Goal: Task Accomplishment & Management: Manage account settings

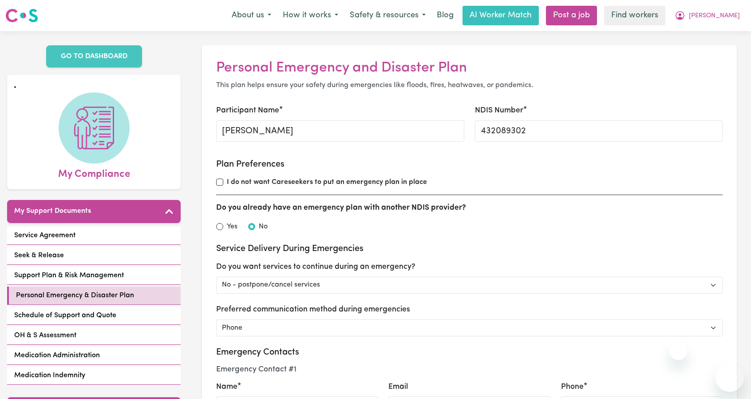
select select "postpone"
select select "phone"
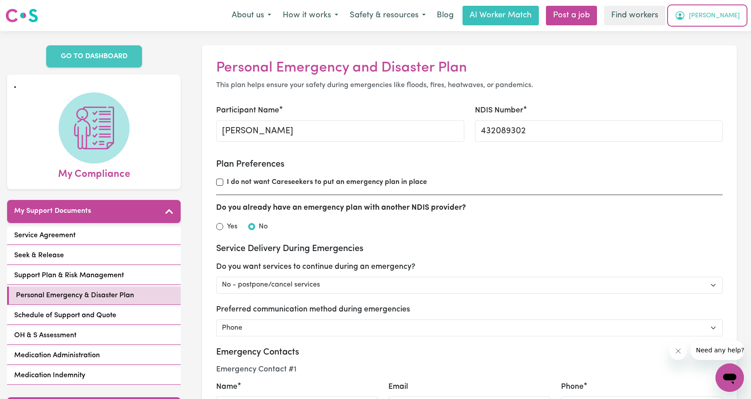
click at [685, 16] on icon "My Account" at bounding box center [680, 15] width 11 height 11
click at [704, 45] on link "Logout" at bounding box center [710, 51] width 70 height 17
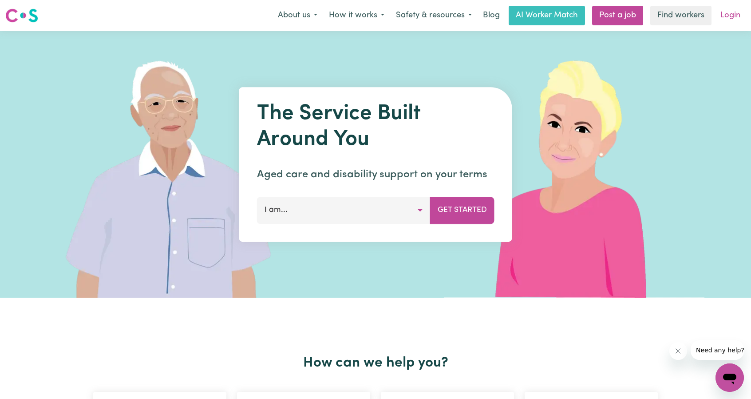
click at [728, 21] on link "Login" at bounding box center [730, 16] width 31 height 20
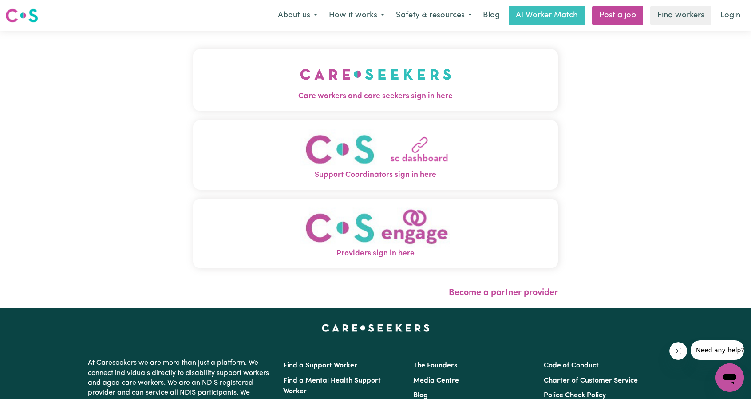
click at [300, 74] on img "Care workers and care seekers sign in here" at bounding box center [375, 74] width 151 height 33
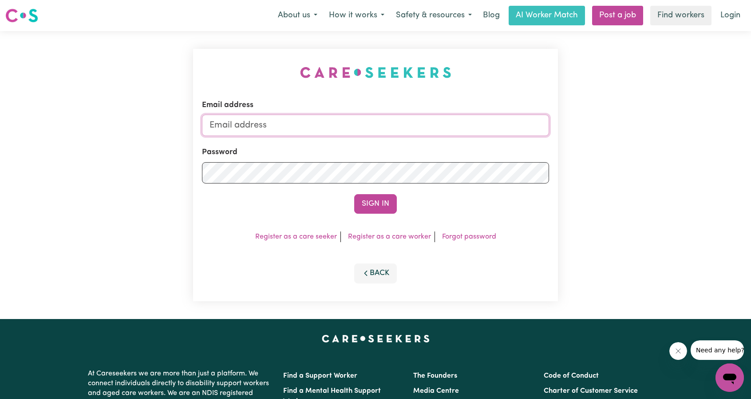
click at [410, 128] on input "Email address" at bounding box center [375, 125] width 347 height 21
drag, startPoint x: 252, startPoint y: 127, endPoint x: 303, endPoint y: 129, distance: 51.1
click at [303, 129] on input "superuser~ethan@careseekers.com.au" at bounding box center [375, 125] width 347 height 21
click at [253, 127] on input "superuser~ethan@careseekers.com.au" at bounding box center [375, 125] width 347 height 21
drag, startPoint x: 265, startPoint y: 128, endPoint x: 546, endPoint y: 158, distance: 282.1
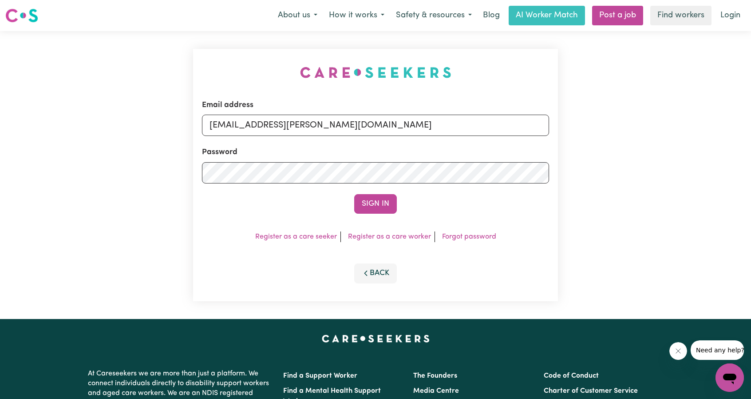
click at [544, 157] on form "Email address superuser~ethan@careseekers.com.au Password Sign In" at bounding box center [375, 156] width 347 height 114
type input "superuser~bnbworkshopsCS@gmail.com"
click at [379, 200] on button "Sign In" at bounding box center [375, 204] width 43 height 20
